Goal: Task Accomplishment & Management: Use online tool/utility

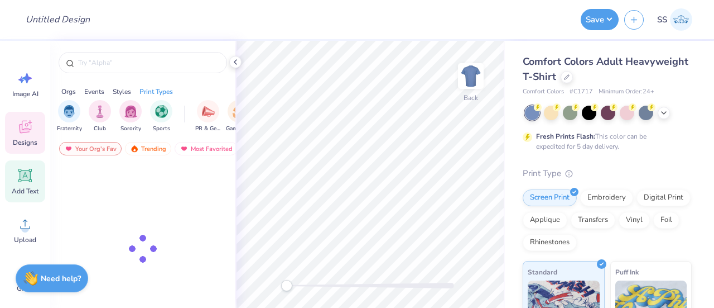
click at [21, 180] on icon at bounding box center [24, 175] width 13 height 13
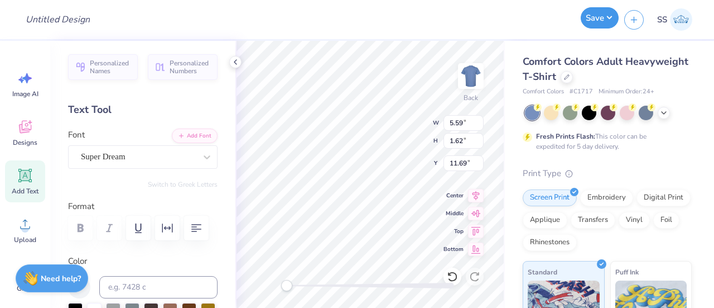
click at [593, 16] on button "Save" at bounding box center [600, 17] width 38 height 21
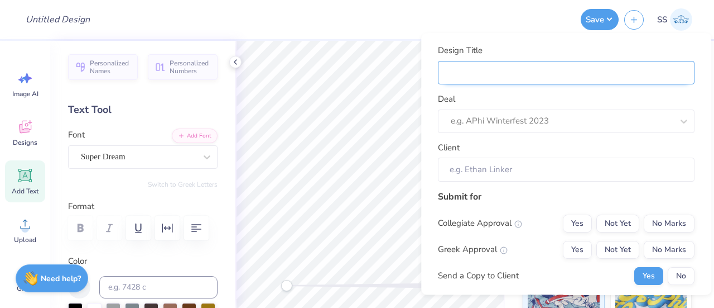
click at [496, 69] on input "Design Title" at bounding box center [566, 73] width 257 height 24
type input "t"
type input "te"
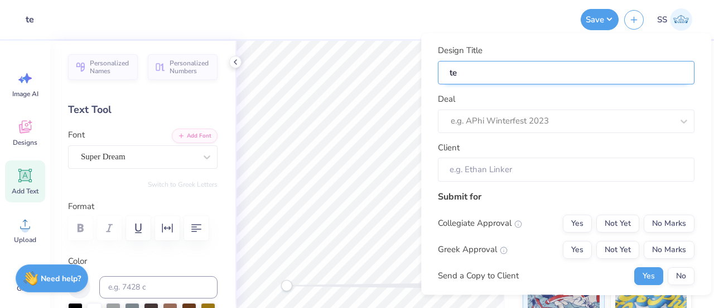
type input "tes"
type input "test"
type input "testt"
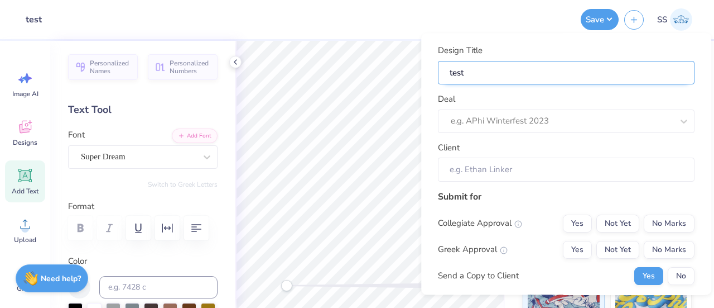
type input "testt"
type input "test"
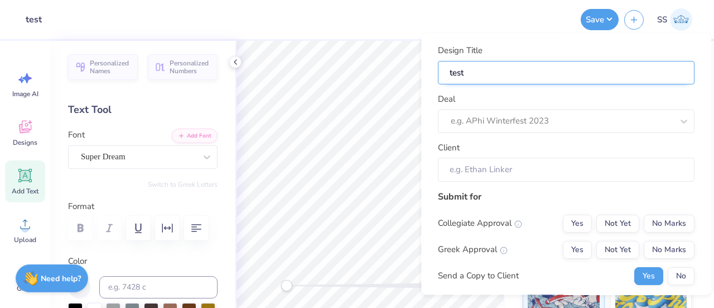
type input "test 0"
type input "test 08"
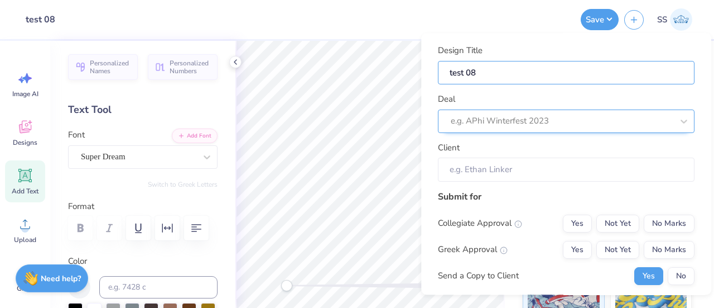
type input "test 08"
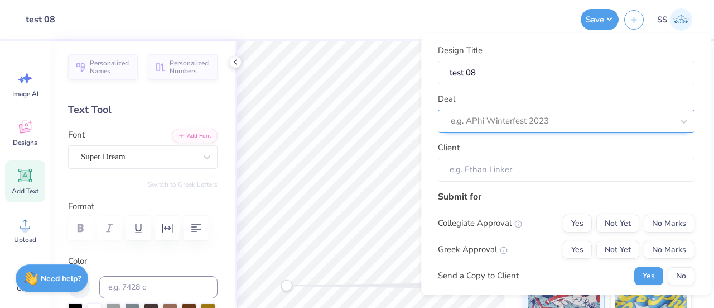
click at [490, 109] on div "e.g. APhi Winterfest 2023" at bounding box center [566, 120] width 257 height 23
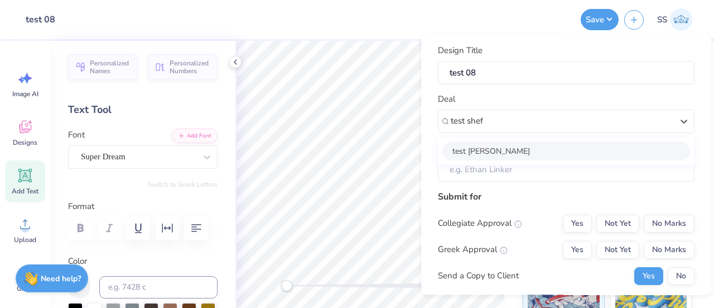
click at [486, 147] on div "test shefali" at bounding box center [567, 151] width 248 height 18
type input "test shef"
type input "Test Shef"
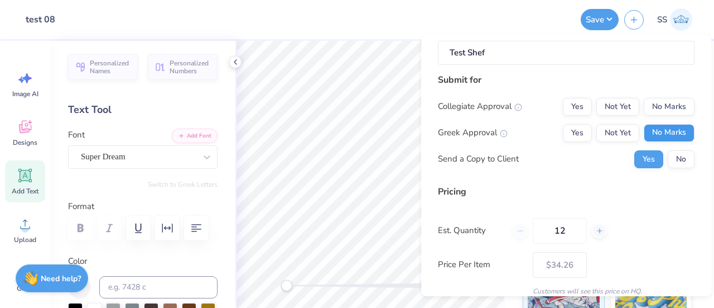
scroll to position [119, 0]
drag, startPoint x: 673, startPoint y: 111, endPoint x: 666, endPoint y: 127, distance: 17.2
click at [666, 127] on div "Collegiate Approval Yes Not Yet No Marks Greek Approval Yes Not Yet No Marks Se…" at bounding box center [566, 132] width 257 height 70
click at [666, 127] on button "No Marks" at bounding box center [669, 132] width 51 height 18
click at [654, 101] on button "No Marks" at bounding box center [669, 106] width 51 height 18
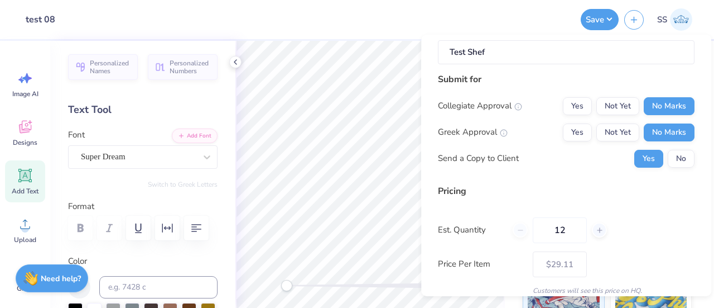
scroll to position [186, 0]
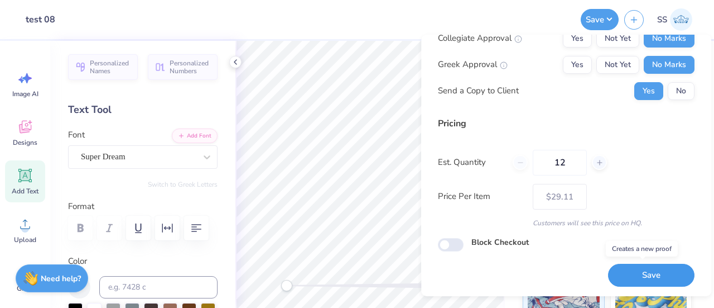
click at [637, 268] on button "Save" at bounding box center [651, 274] width 87 height 23
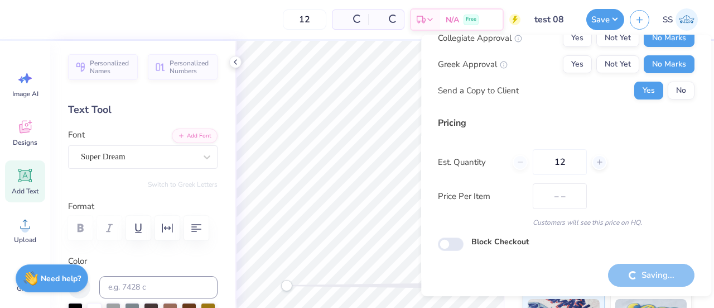
type input "$29.11"
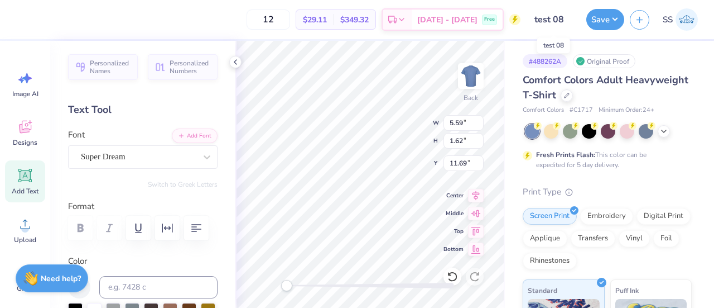
click at [556, 19] on input "test 08" at bounding box center [553, 19] width 55 height 22
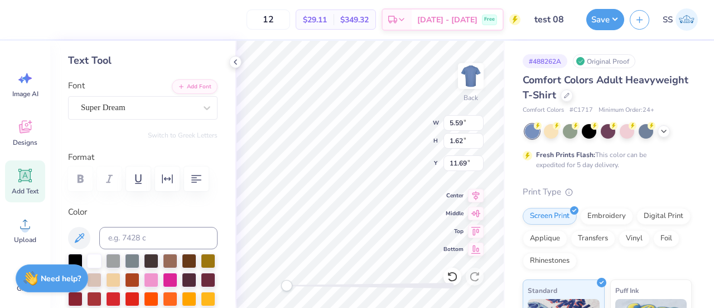
scroll to position [50, 0]
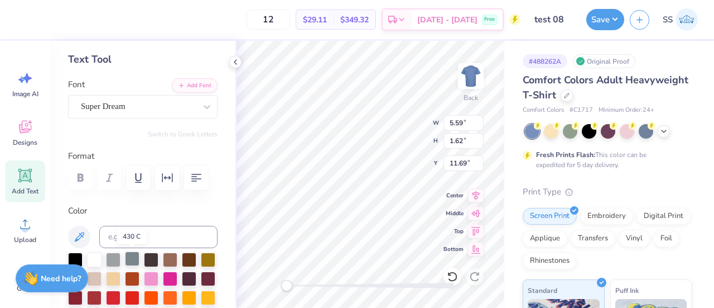
click at [132, 252] on div at bounding box center [132, 258] width 15 height 15
click at [559, 22] on input "test 08" at bounding box center [553, 19] width 55 height 22
click at [598, 22] on button "Save" at bounding box center [606, 17] width 38 height 21
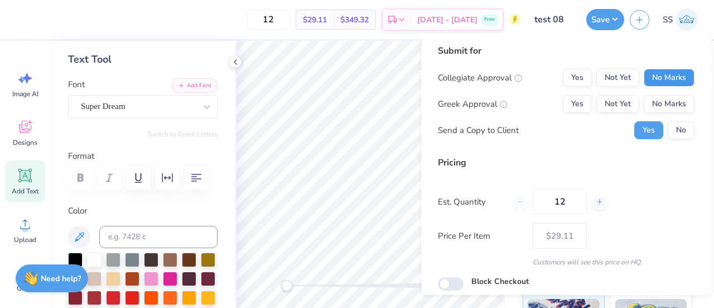
click at [666, 79] on button "No Marks" at bounding box center [669, 78] width 51 height 18
click at [661, 100] on button "No Marks" at bounding box center [669, 104] width 51 height 18
click at [551, 20] on input "test 08" at bounding box center [553, 19] width 55 height 22
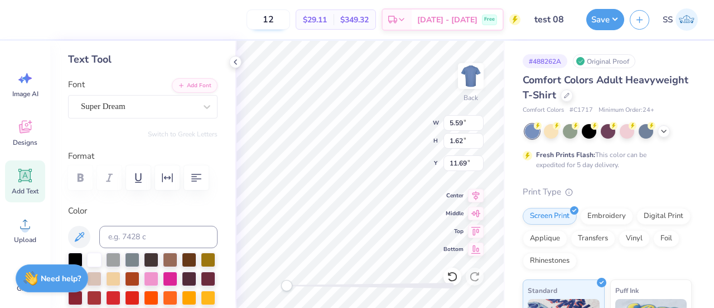
click at [290, 21] on input "12" at bounding box center [269, 19] width 44 height 20
type input "1"
click at [278, 19] on input "078" at bounding box center [263, 19] width 44 height 20
type input "78"
click at [607, 26] on button "Save" at bounding box center [606, 17] width 38 height 21
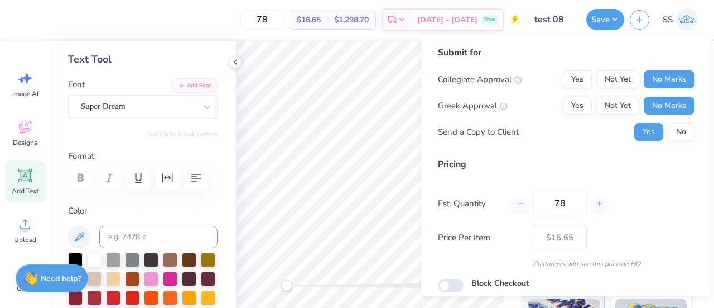
scroll to position [41, 0]
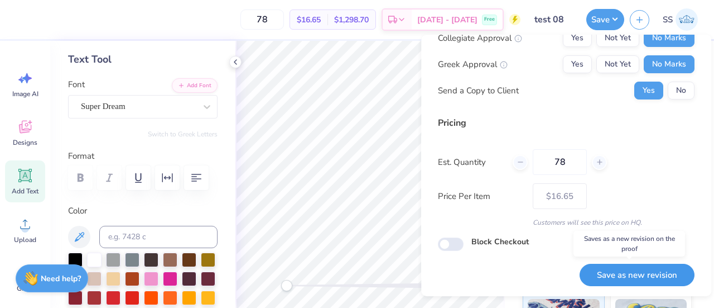
click at [607, 277] on button "Save as new revision" at bounding box center [637, 274] width 115 height 23
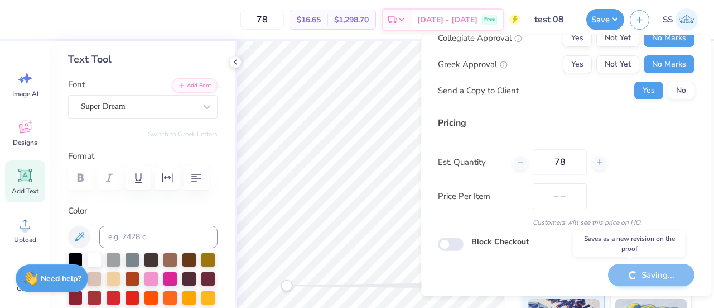
type input "$16.65"
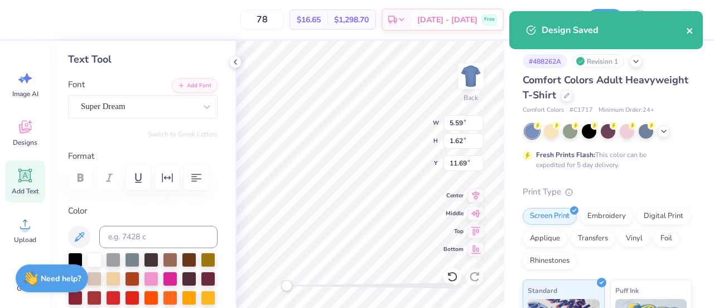
click at [689, 32] on icon "close" at bounding box center [690, 31] width 6 height 6
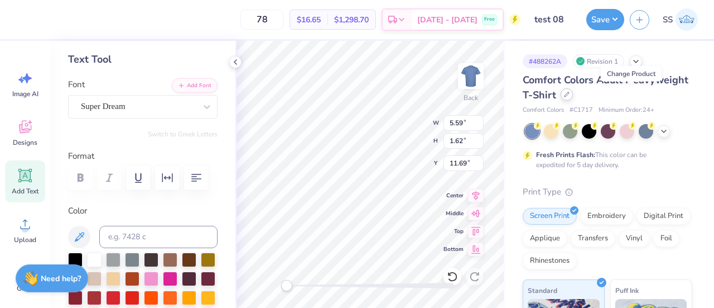
click at [573, 90] on div at bounding box center [567, 94] width 12 height 12
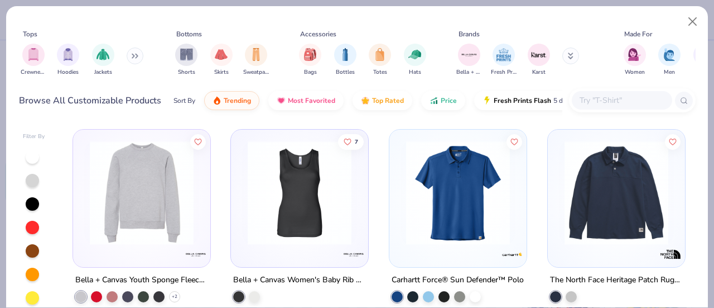
click at [136, 223] on img at bounding box center [141, 193] width 115 height 104
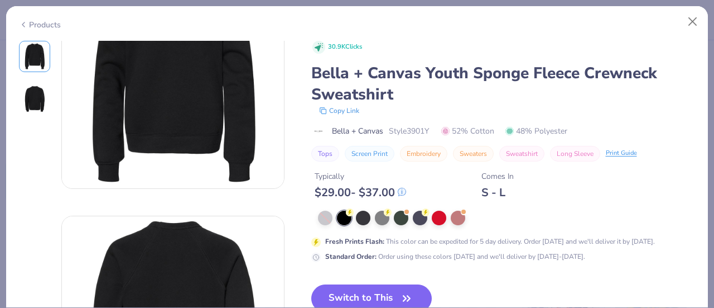
scroll to position [76, 0]
click at [388, 296] on button "Switch to This" at bounding box center [371, 298] width 121 height 28
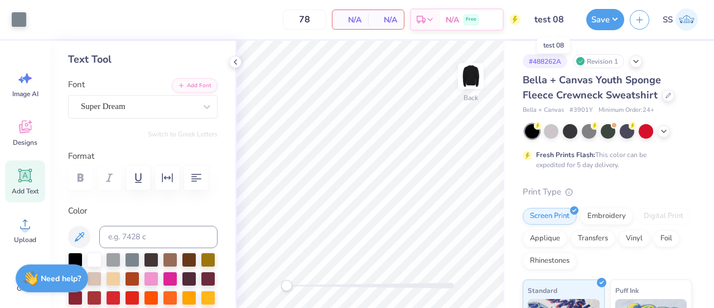
click at [555, 21] on input "test 08" at bounding box center [553, 19] width 55 height 22
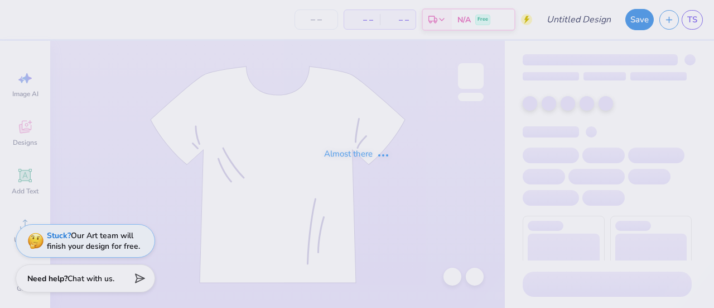
type input "test 08"
type input "78"
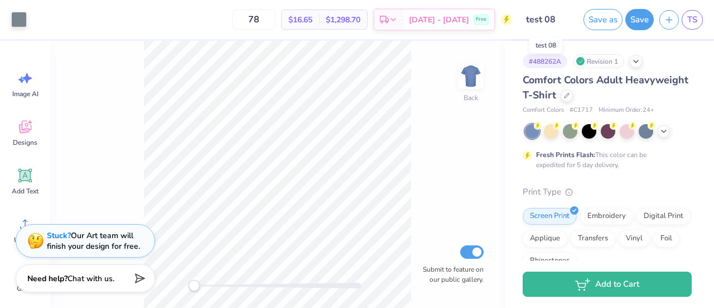
click at [550, 23] on input "test 08" at bounding box center [545, 19] width 55 height 22
click at [597, 27] on button "Save as" at bounding box center [603, 17] width 39 height 21
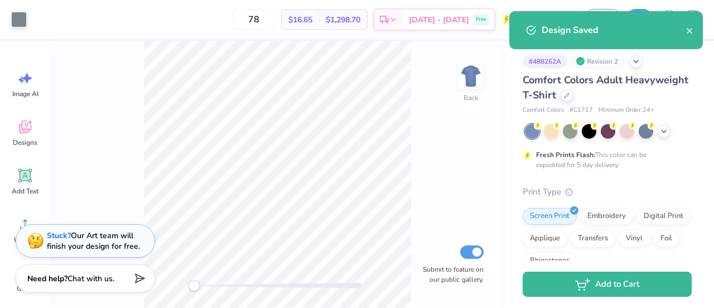
click at [493, 56] on div "Back Submit to feature on our public gallery." at bounding box center [277, 174] width 455 height 267
click at [691, 31] on icon "close" at bounding box center [691, 30] width 8 height 9
